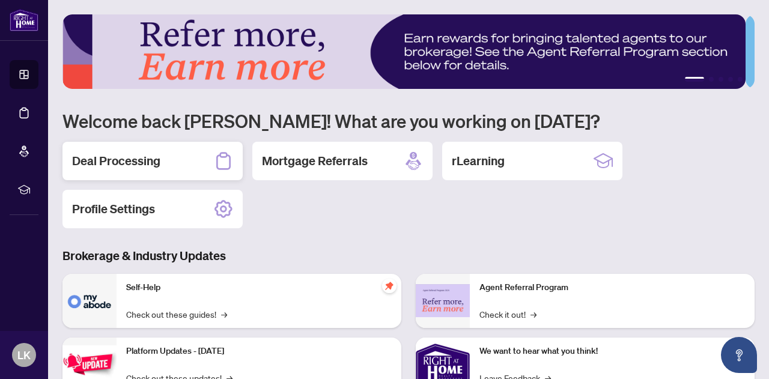
click at [101, 159] on h2 "Deal Processing" at bounding box center [116, 161] width 88 height 17
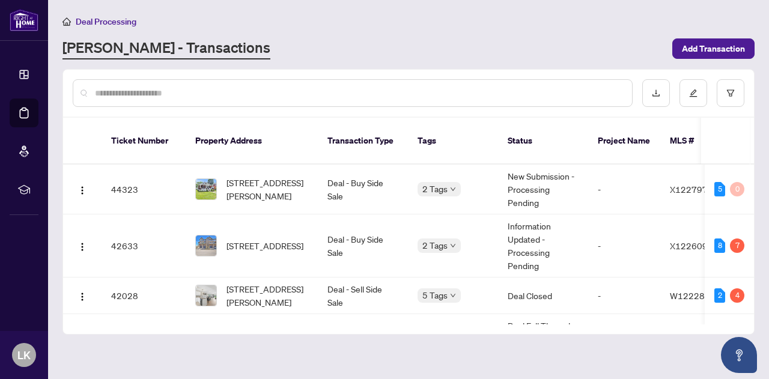
click at [247, 239] on span "[STREET_ADDRESS]" at bounding box center [264, 245] width 77 height 13
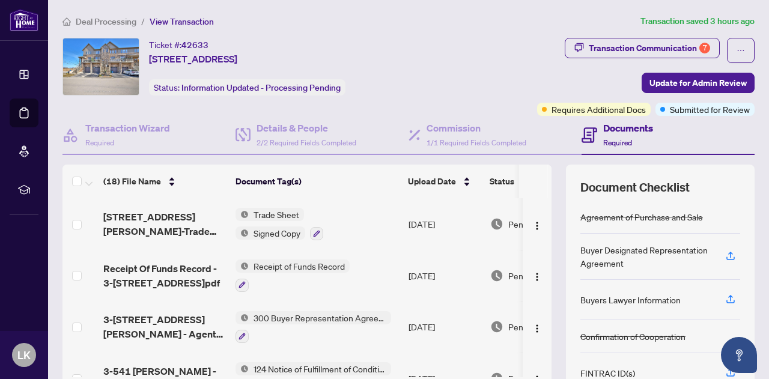
click at [94, 22] on span "Deal Processing" at bounding box center [106, 21] width 61 height 11
